Goal: Task Accomplishment & Management: Use online tool/utility

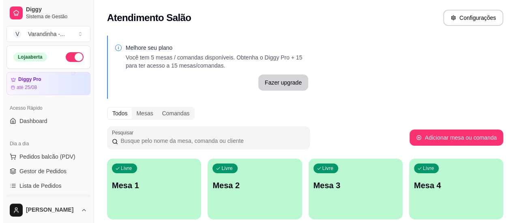
scroll to position [122, 0]
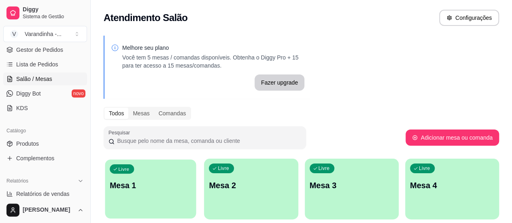
click at [132, 199] on div "Livre Mesa 1" at bounding box center [150, 184] width 91 height 49
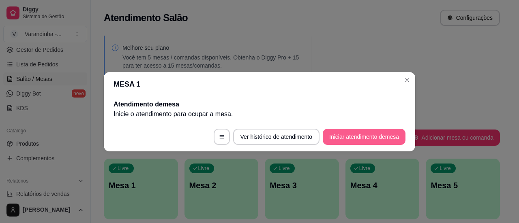
click at [348, 135] on button "Iniciar atendimento de mesa" at bounding box center [363, 137] width 83 height 16
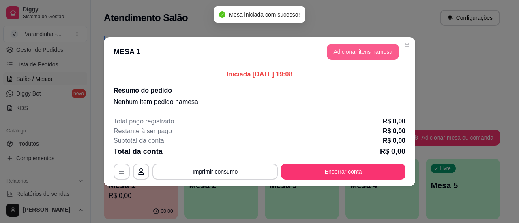
click at [350, 55] on button "Adicionar itens na mesa" at bounding box center [362, 52] width 72 height 16
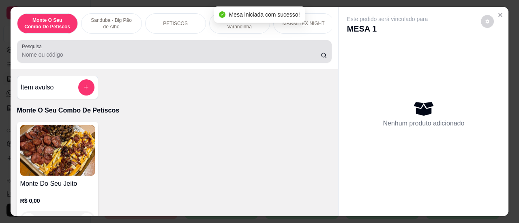
click at [215, 55] on input "Pesquisa" at bounding box center [171, 55] width 299 height 8
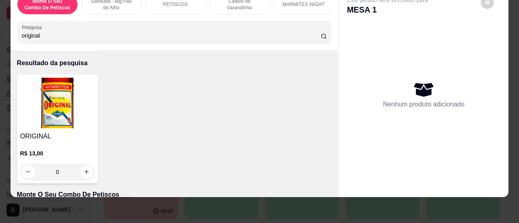
scroll to position [41, 0]
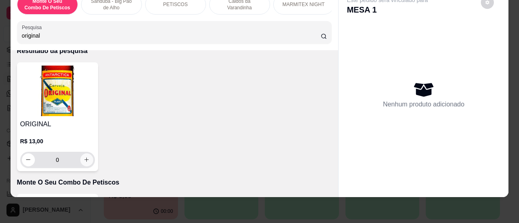
type input "original"
click at [85, 159] on icon "increase-product-quantity" at bounding box center [87, 160] width 4 height 4
type input "1"
click at [85, 159] on icon "increase-product-quantity" at bounding box center [87, 160] width 4 height 4
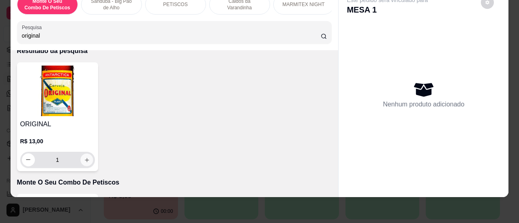
type input "2"
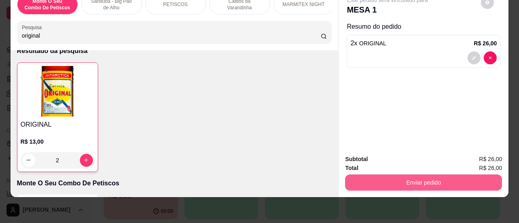
click at [446, 175] on button "Enviar pedido" at bounding box center [423, 183] width 157 height 16
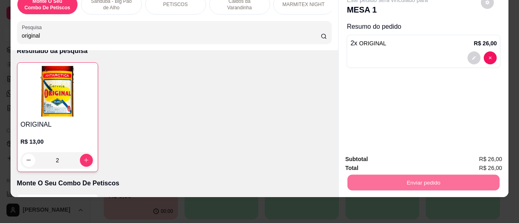
click at [474, 156] on button "Sim, quero registrar" at bounding box center [473, 156] width 60 height 15
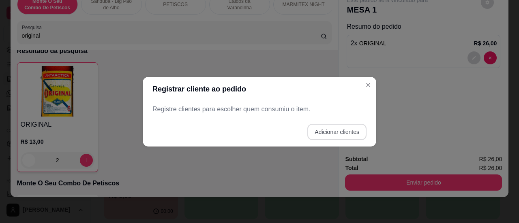
click at [343, 132] on button "Adicionar clientes" at bounding box center [336, 132] width 59 height 16
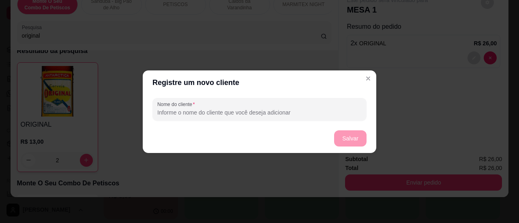
click at [245, 112] on input "Nome do cliente" at bounding box center [259, 113] width 204 height 8
type input "Thiaga"
click at [339, 138] on button "Salvar" at bounding box center [350, 138] width 32 height 16
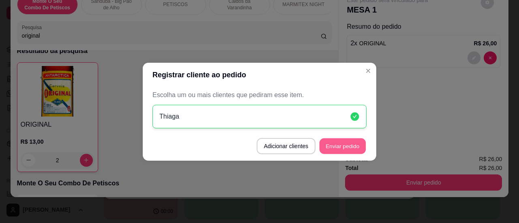
click at [343, 151] on button "Enviar pedido" at bounding box center [342, 146] width 46 height 16
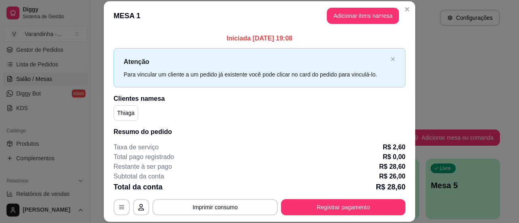
click at [353, 17] on button "Adicionar itens na mesa" at bounding box center [362, 16] width 72 height 16
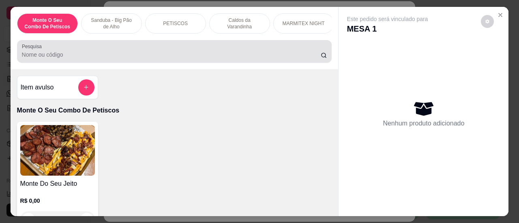
click at [205, 55] on input "Pesquisa" at bounding box center [171, 55] width 299 height 8
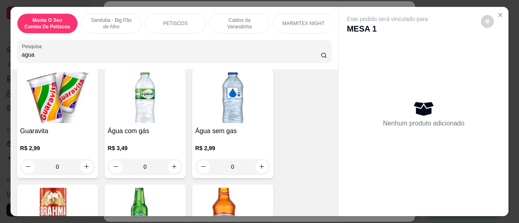
scroll to position [1377, 0]
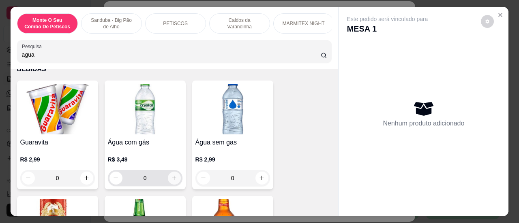
type input "agua"
click at [171, 175] on icon "increase-product-quantity" at bounding box center [174, 178] width 6 height 6
type input "1"
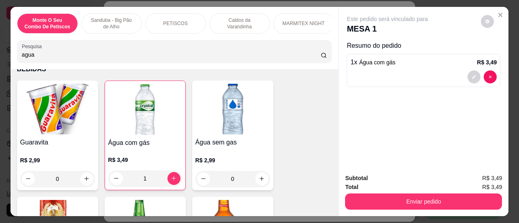
click at [484, 201] on button "Enviar pedido" at bounding box center [423, 202] width 157 height 16
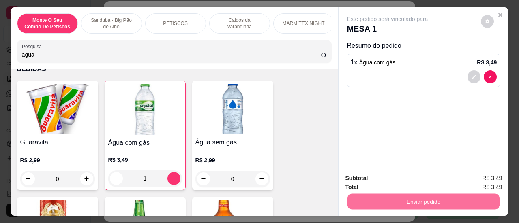
click at [479, 179] on button "Sim, quero registrar" at bounding box center [473, 178] width 58 height 15
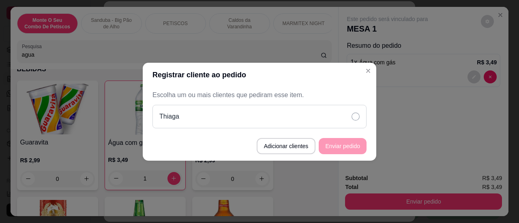
click at [349, 115] on div "Thiaga" at bounding box center [259, 116] width 214 height 23
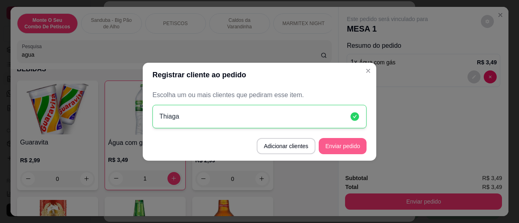
click at [343, 158] on footer "Adicionar clientes Enviar pedido" at bounding box center [259, 146] width 233 height 29
click at [348, 148] on button "Enviar pedido" at bounding box center [342, 146] width 48 height 16
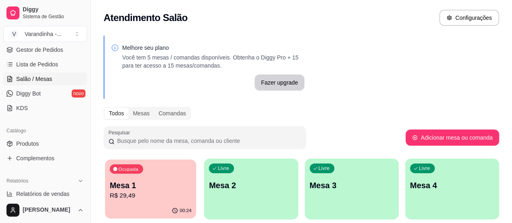
click at [153, 186] on p "Mesa 1" at bounding box center [151, 185] width 82 height 11
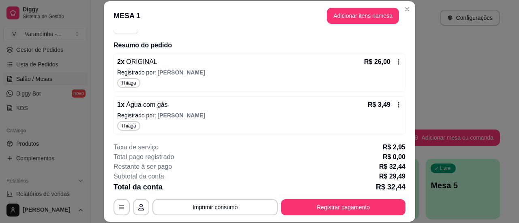
scroll to position [0, 0]
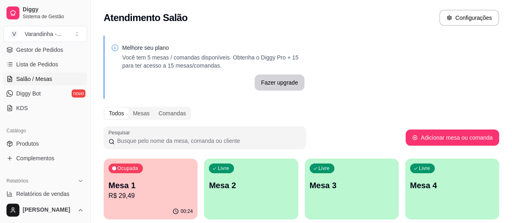
click at [166, 184] on p "Mesa 1" at bounding box center [151, 185] width 84 height 11
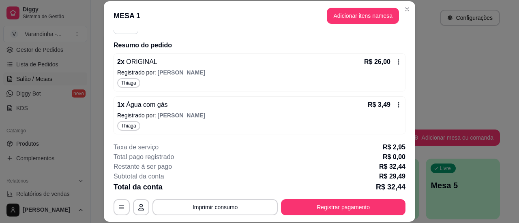
scroll to position [87, 0]
click at [361, 13] on button "Adicionar itens na mesa" at bounding box center [363, 16] width 70 height 16
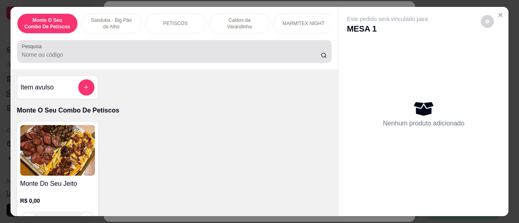
click at [220, 52] on div at bounding box center [174, 51] width 305 height 16
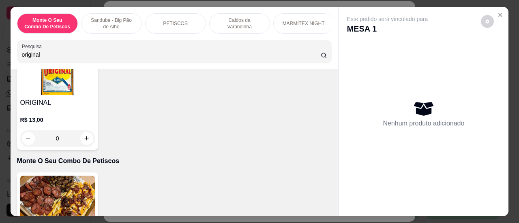
type input "original"
click at [84, 145] on button "increase-product-quantity" at bounding box center [86, 138] width 13 height 13
type input "1"
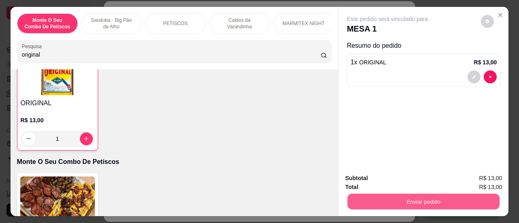
click at [410, 199] on button "Enviar pedido" at bounding box center [423, 202] width 152 height 16
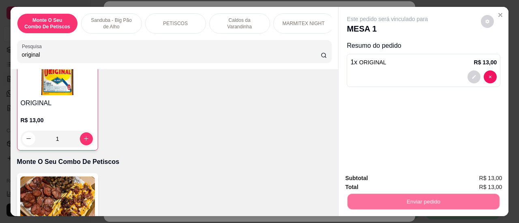
click at [489, 177] on button "Sim, quero registrar" at bounding box center [473, 178] width 60 height 15
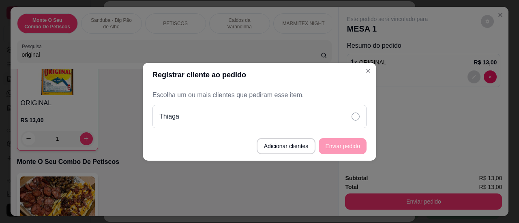
click at [354, 124] on div "Thiaga" at bounding box center [259, 116] width 214 height 23
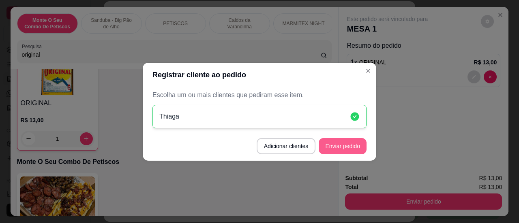
click at [347, 144] on button "Enviar pedido" at bounding box center [342, 146] width 48 height 16
